Goal: Task Accomplishment & Management: Complete application form

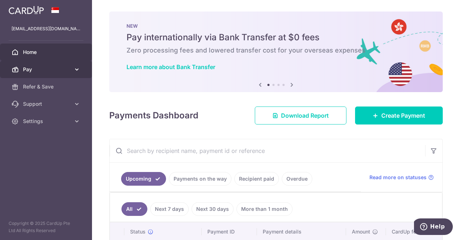
click at [34, 65] on link "Pay" at bounding box center [46, 69] width 92 height 17
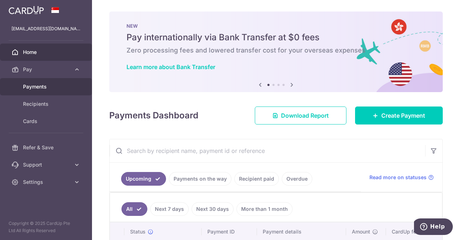
click at [25, 87] on span "Payments" at bounding box center [46, 86] width 47 height 7
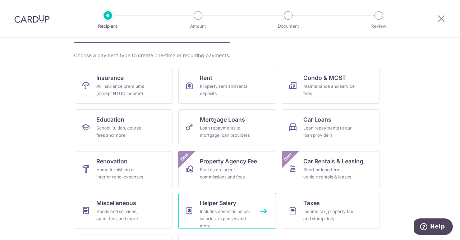
scroll to position [82, 0]
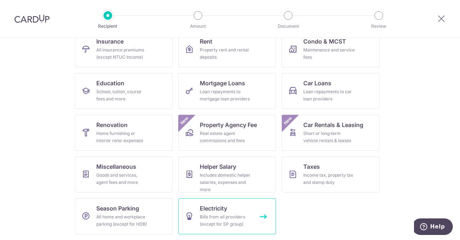
click at [213, 219] on div "Bills from all providers (except for SP group)" at bounding box center [226, 220] width 52 height 14
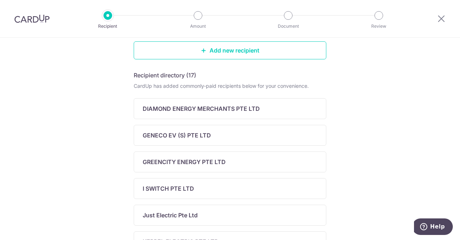
scroll to position [45, 0]
